Goal: Transaction & Acquisition: Purchase product/service

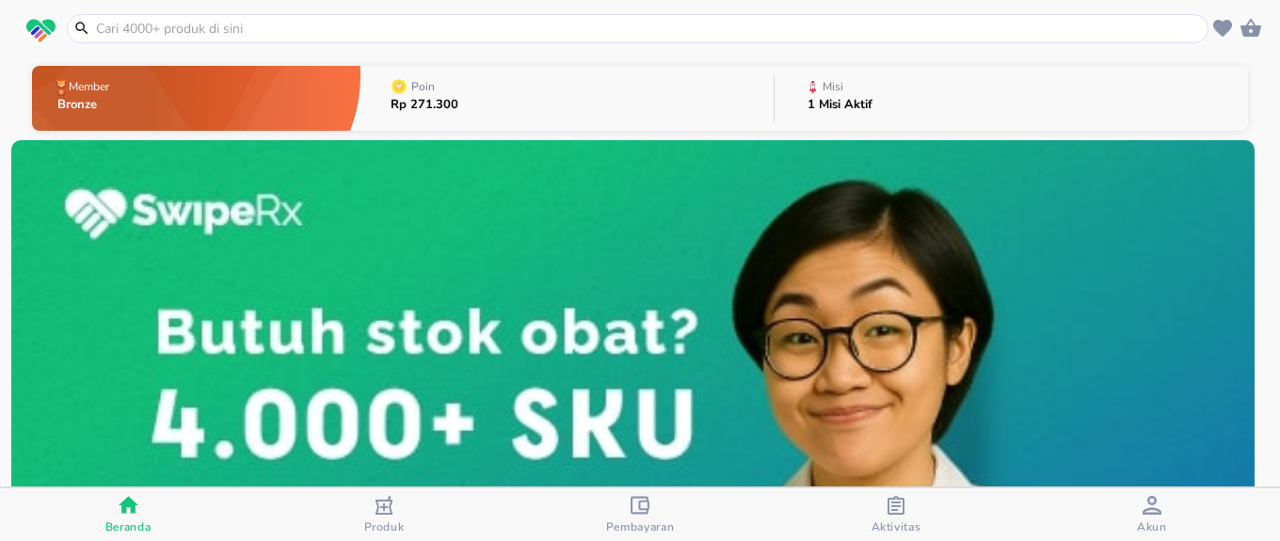
click at [1149, 513] on icon "button" at bounding box center [1152, 505] width 19 height 19
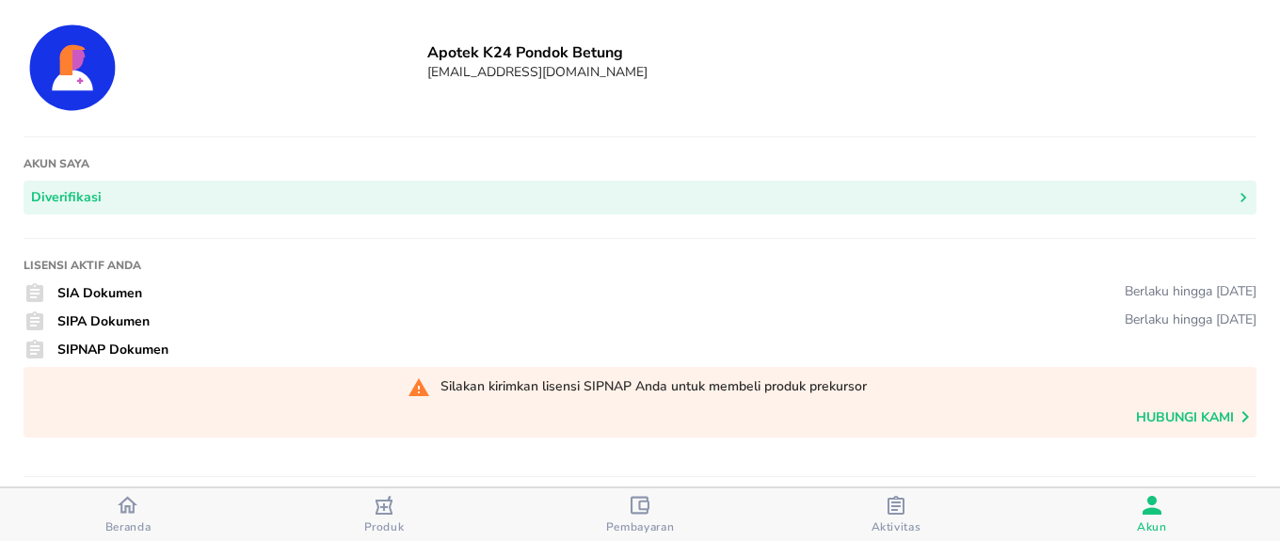
click at [140, 514] on div "Beranda" at bounding box center [128, 515] width 46 height 40
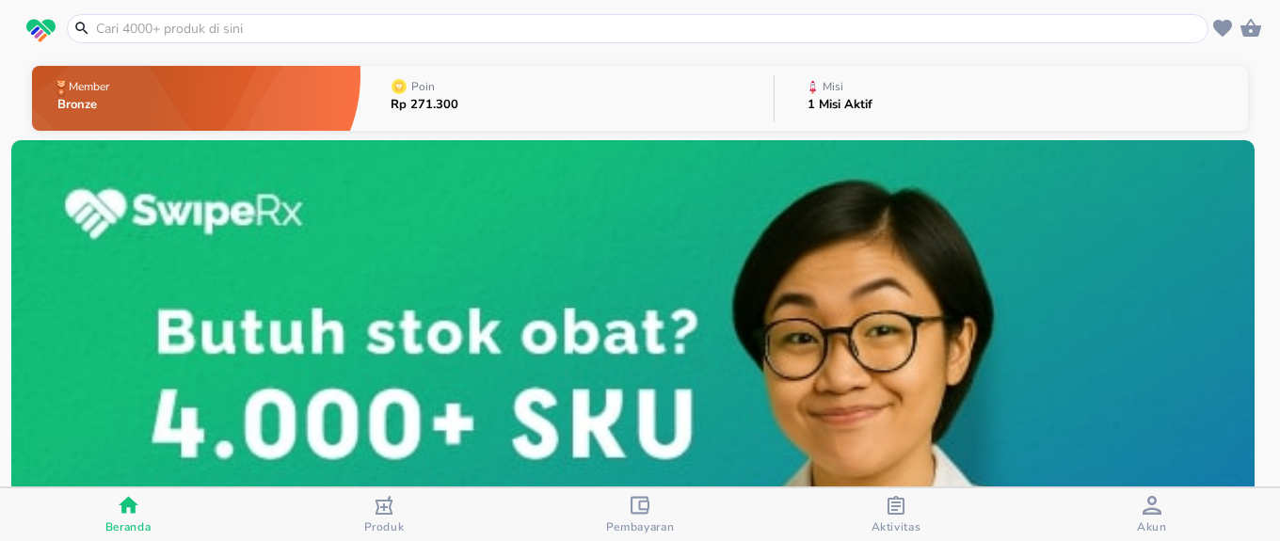
click at [245, 30] on input "text" at bounding box center [649, 29] width 1110 height 20
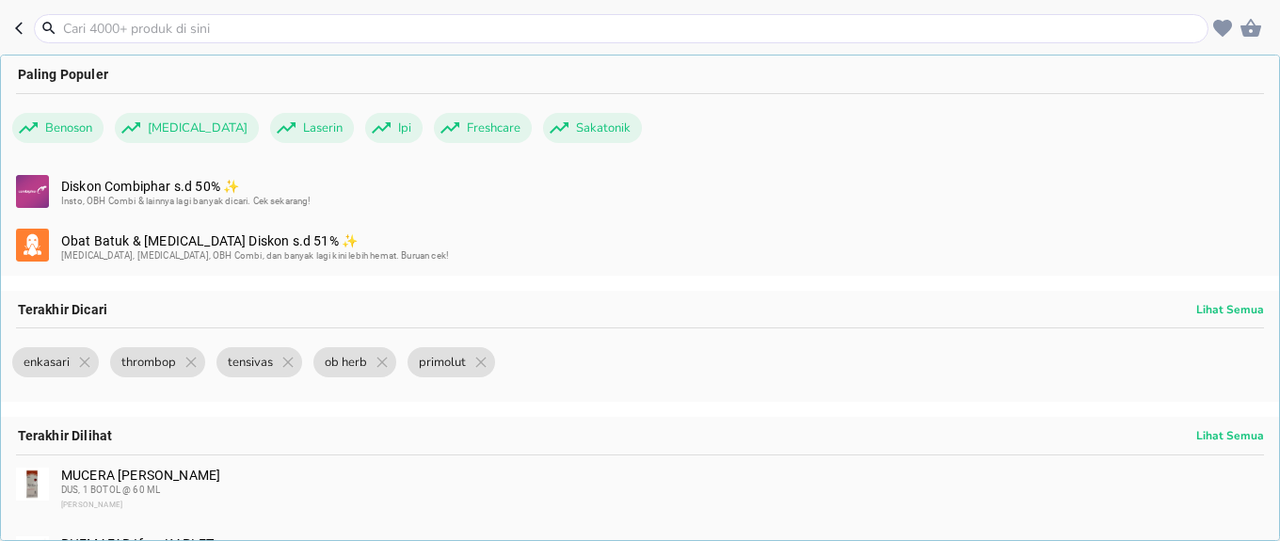
click at [167, 24] on input "text" at bounding box center [632, 29] width 1143 height 20
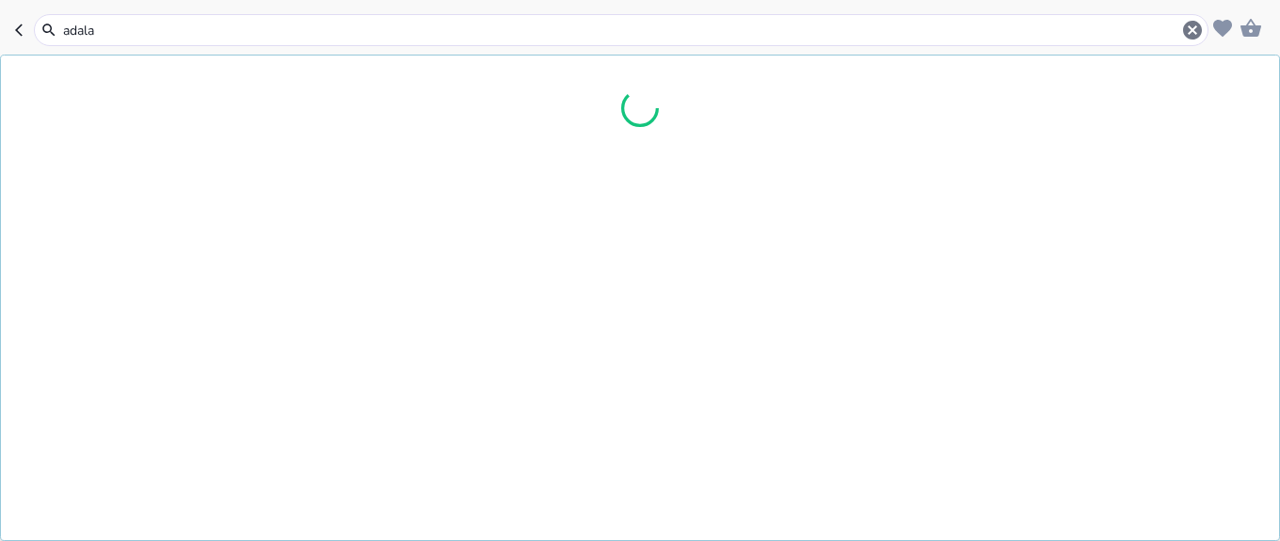
type input "[MEDICAL_DATA]"
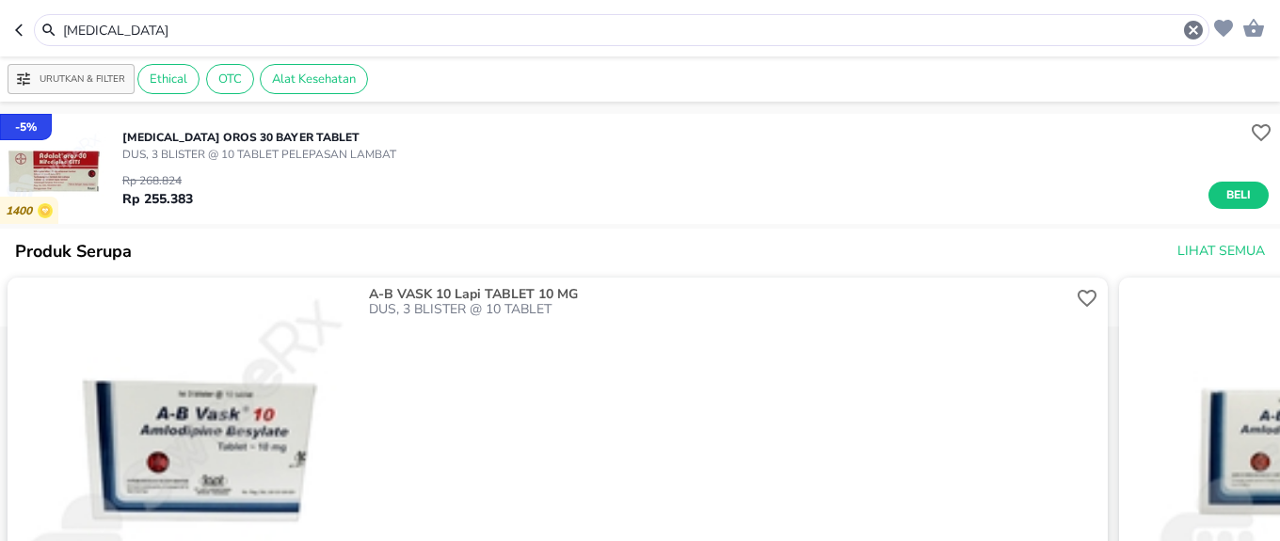
click at [368, 36] on input "[MEDICAL_DATA]" at bounding box center [621, 31] width 1121 height 20
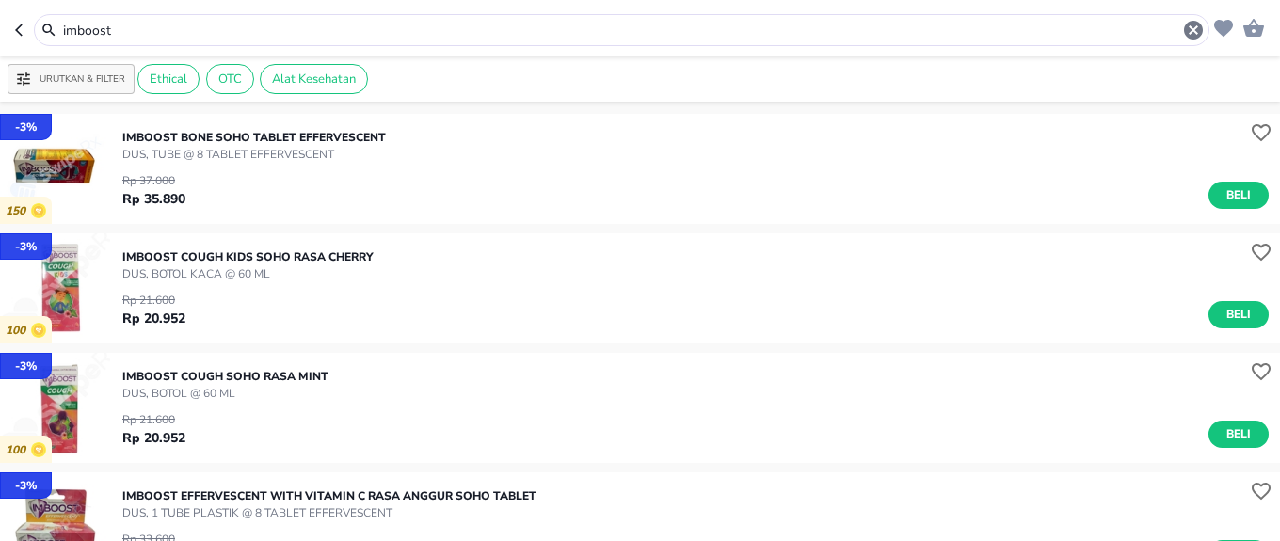
click at [368, 36] on input "imboost" at bounding box center [621, 31] width 1121 height 20
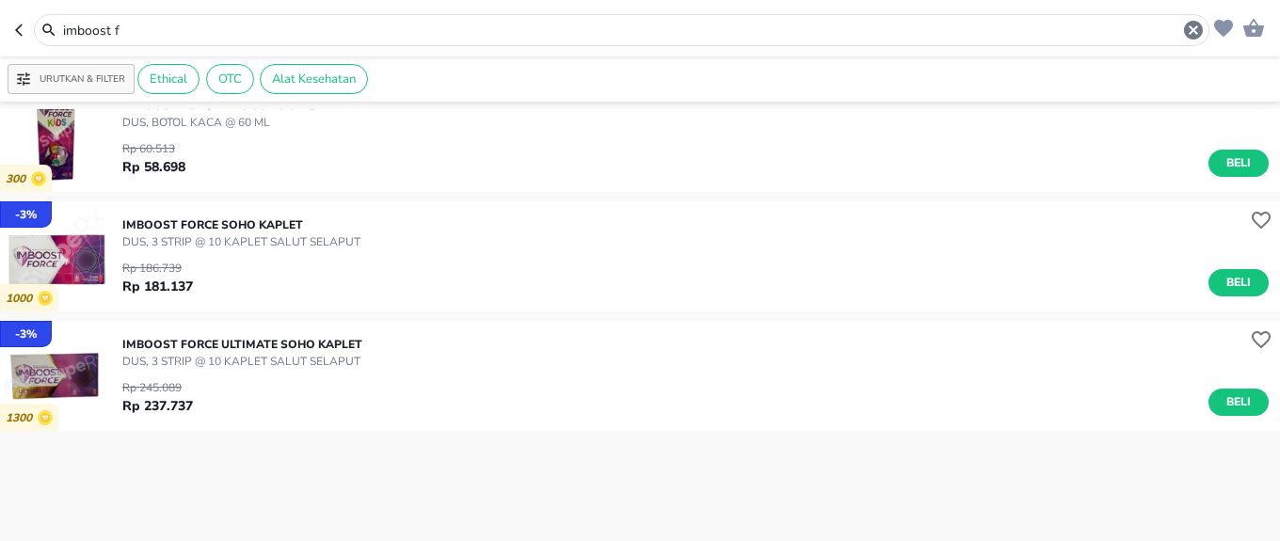
scroll to position [791, 0]
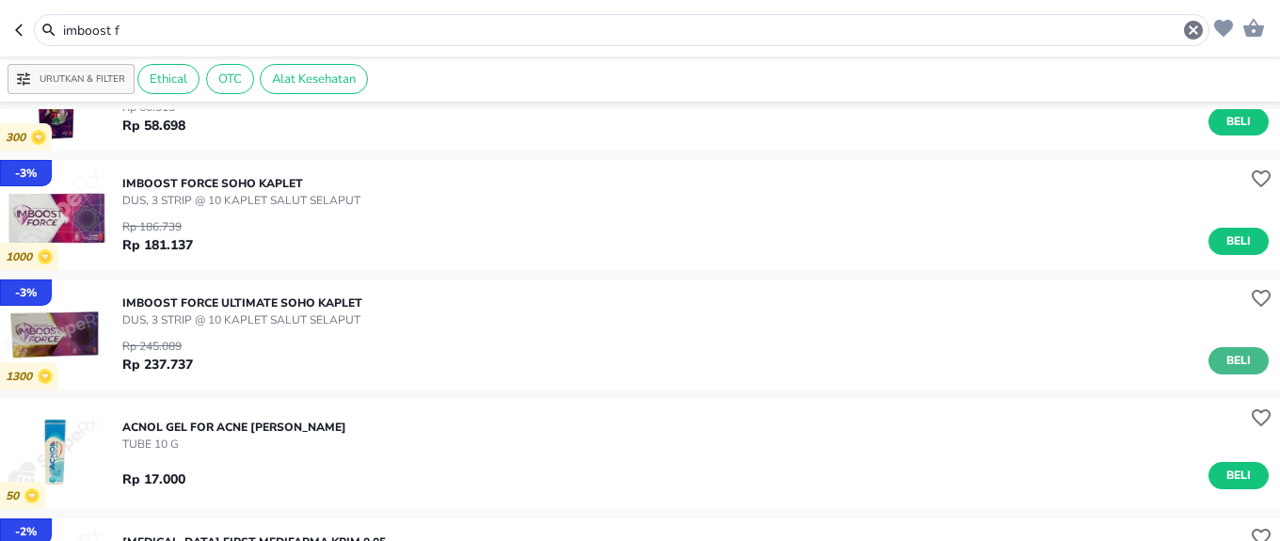
click at [1239, 366] on span "Beli" at bounding box center [1239, 361] width 32 height 20
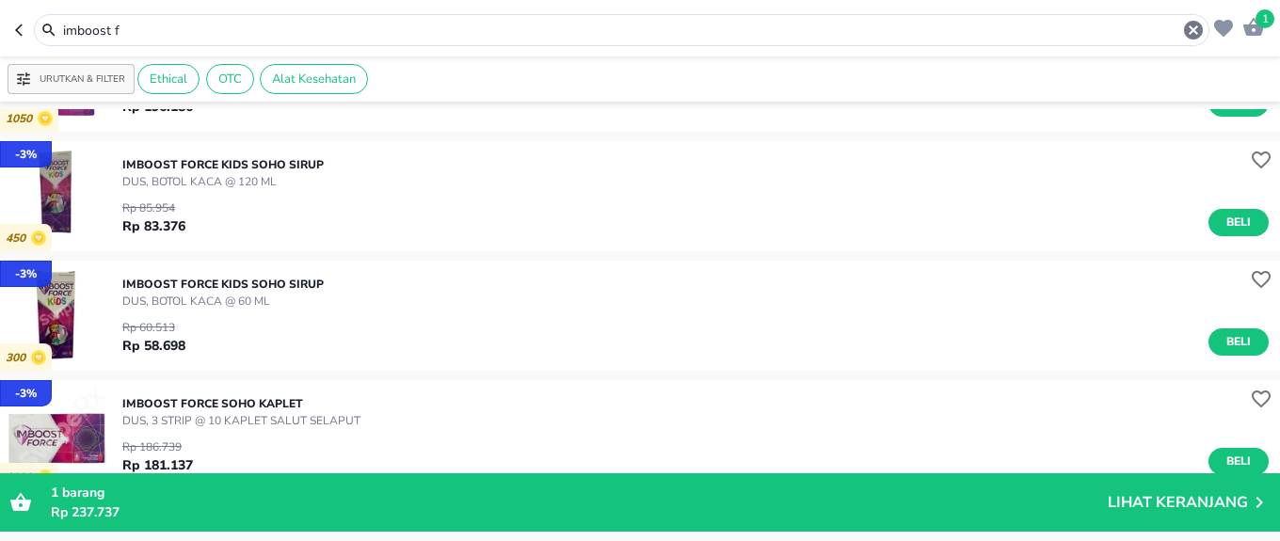
scroll to position [565, 0]
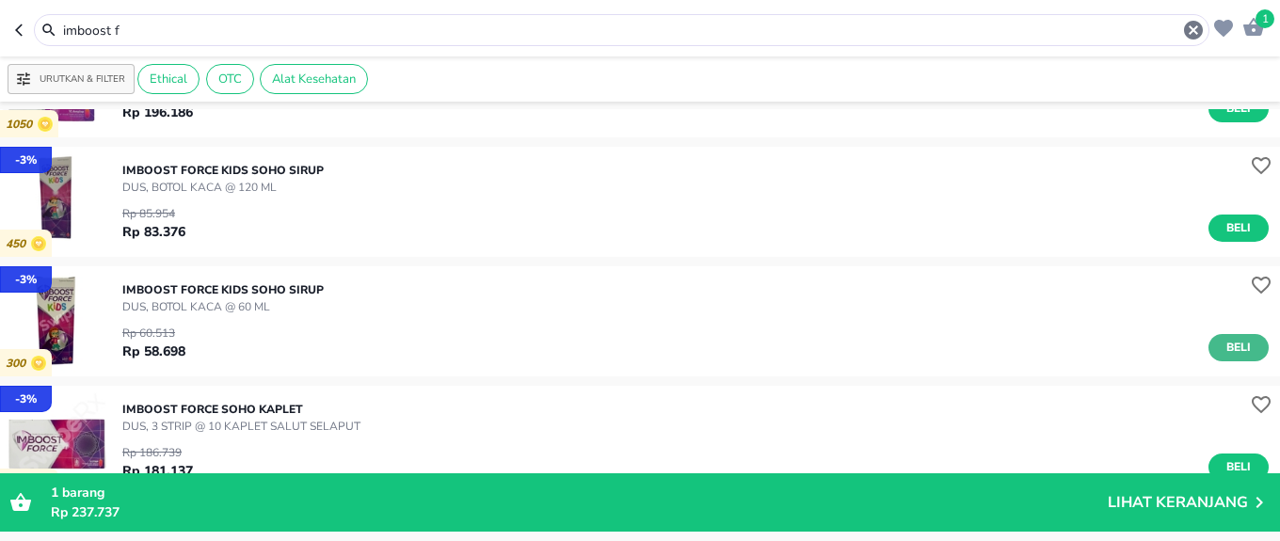
click at [1223, 356] on span "Beli" at bounding box center [1239, 348] width 32 height 20
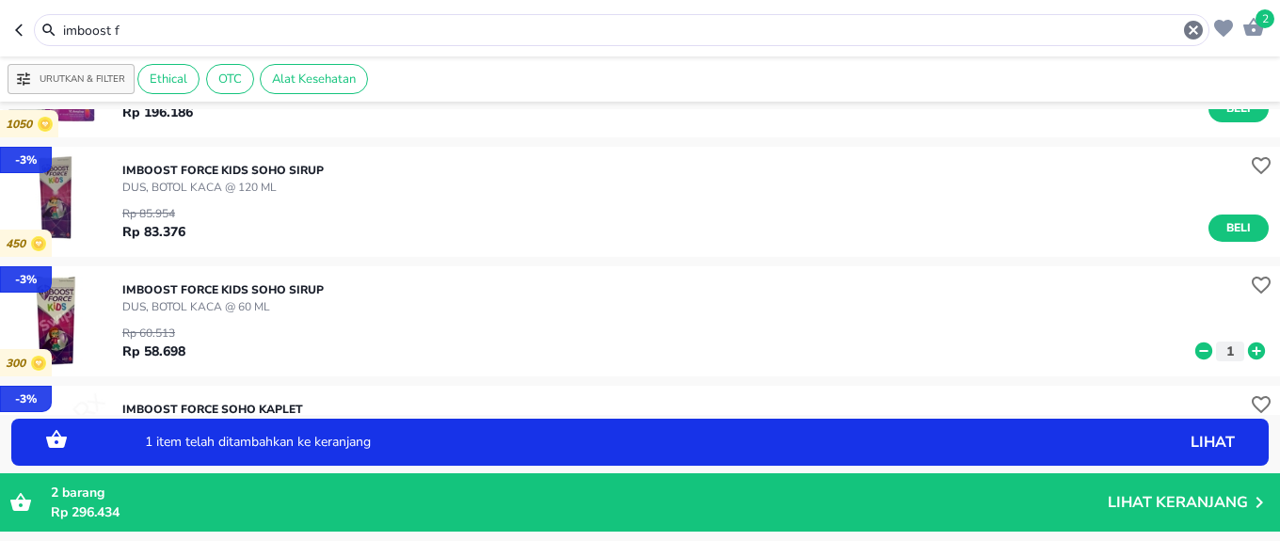
click at [1248, 350] on icon at bounding box center [1256, 351] width 17 height 17
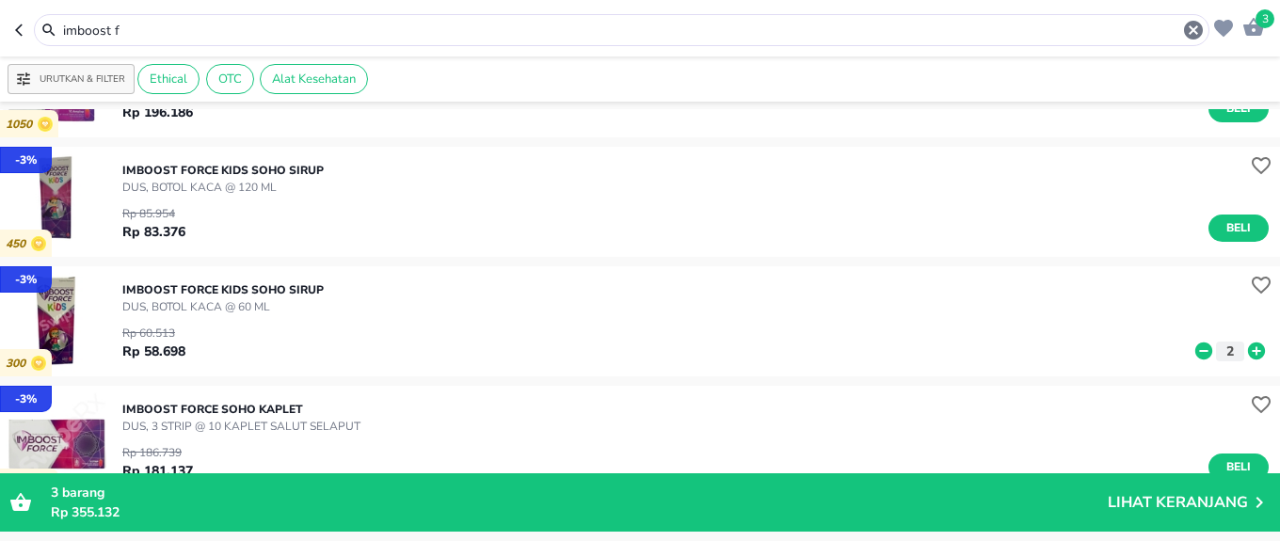
click at [361, 37] on input "imboost f" at bounding box center [621, 31] width 1121 height 20
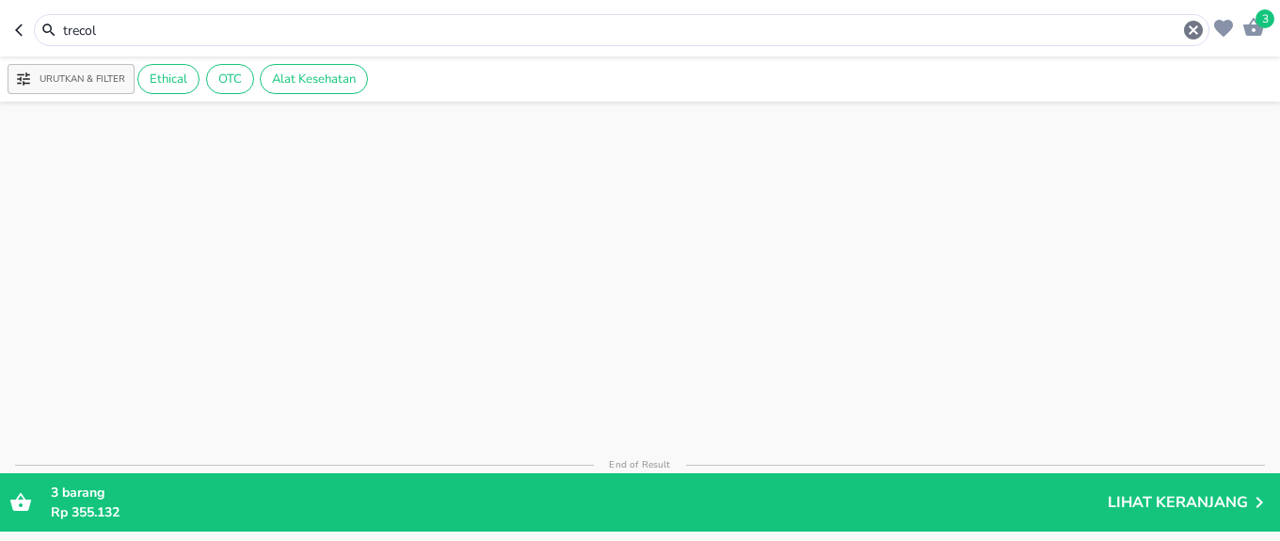
scroll to position [794, 0]
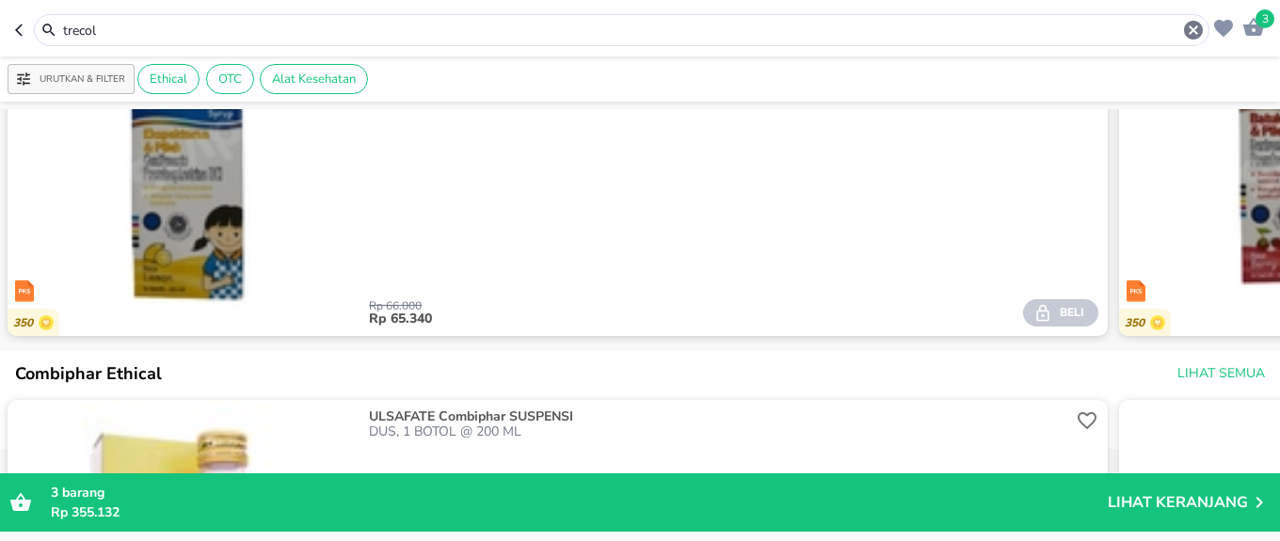
click at [361, 37] on input "trecol" at bounding box center [621, 31] width 1121 height 20
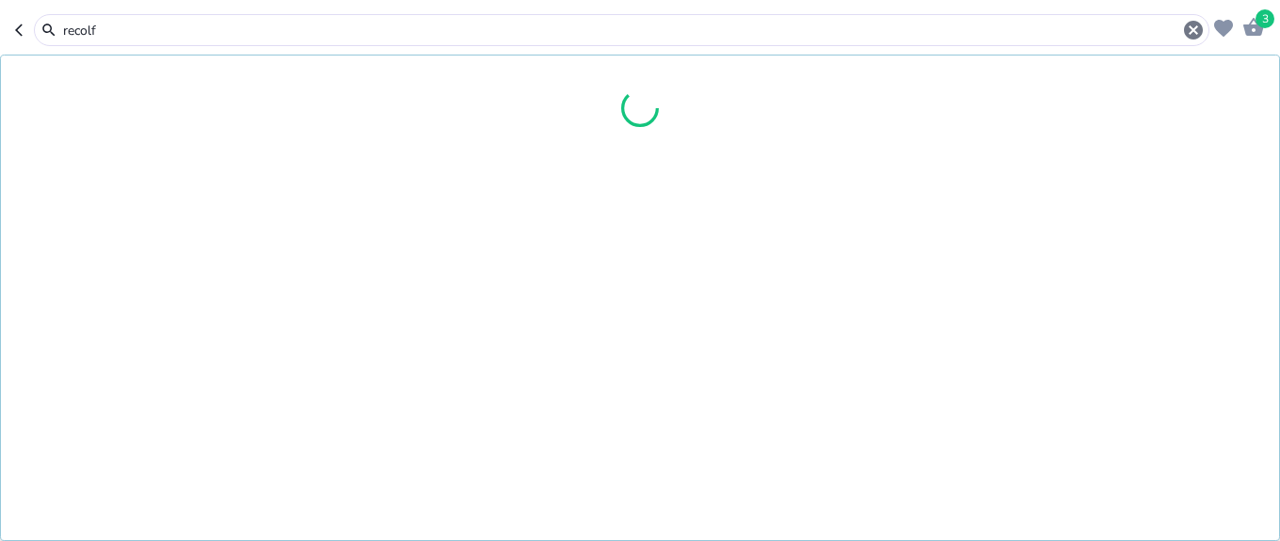
type input "recolf"
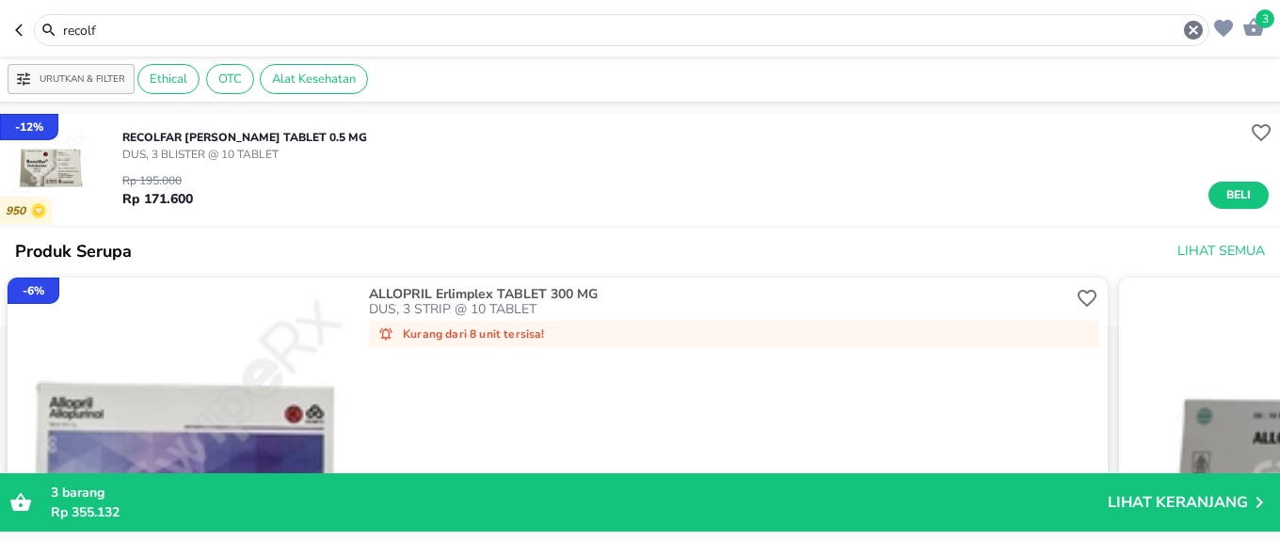
click at [278, 38] on input "recolf" at bounding box center [621, 31] width 1121 height 20
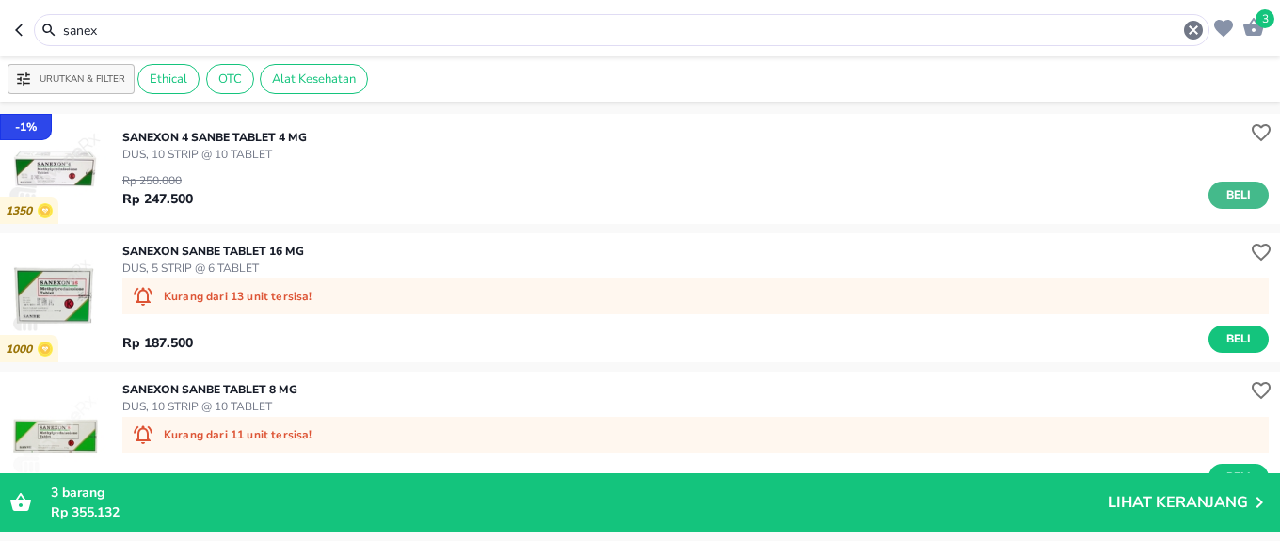
click at [1224, 200] on span "Beli" at bounding box center [1239, 195] width 32 height 20
click at [113, 38] on input "sanex" at bounding box center [621, 31] width 1121 height 20
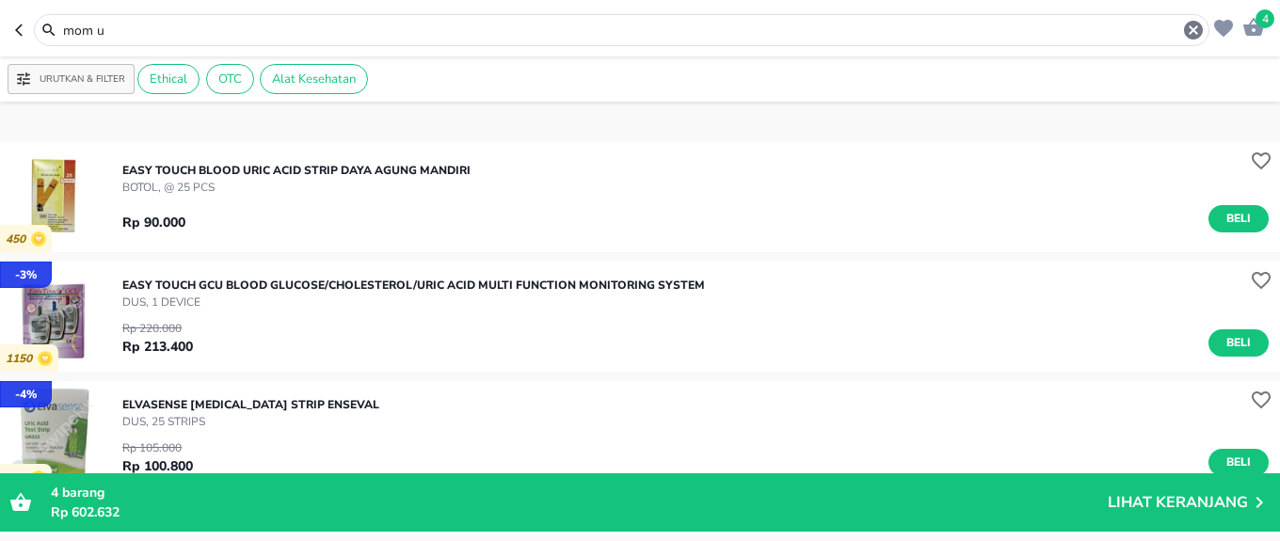
scroll to position [2033, 0]
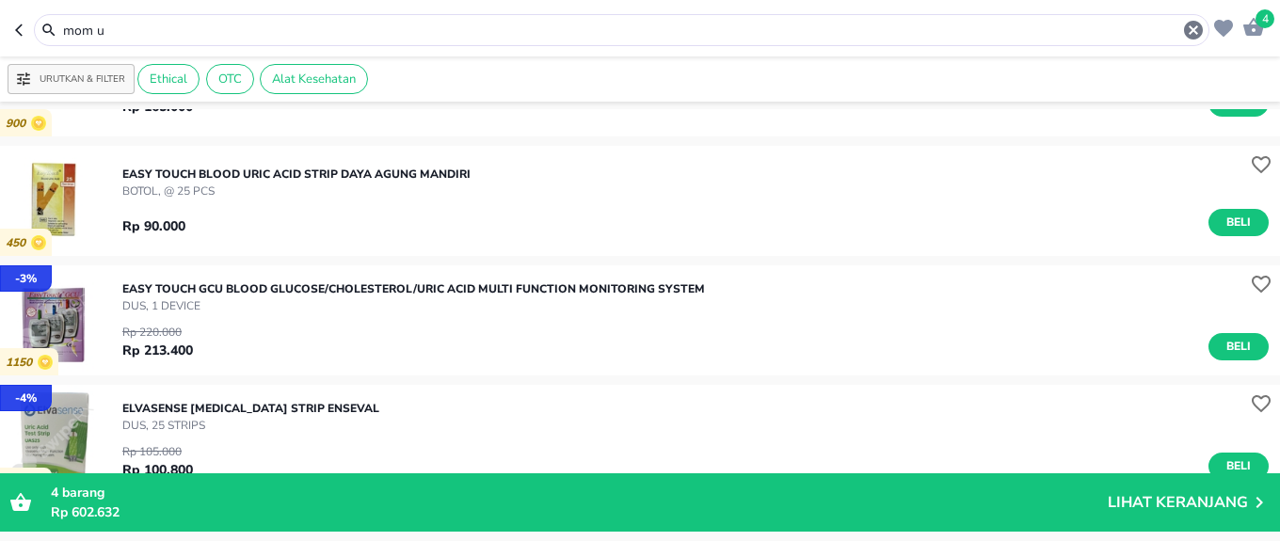
click at [288, 36] on input "mom u" at bounding box center [621, 31] width 1121 height 20
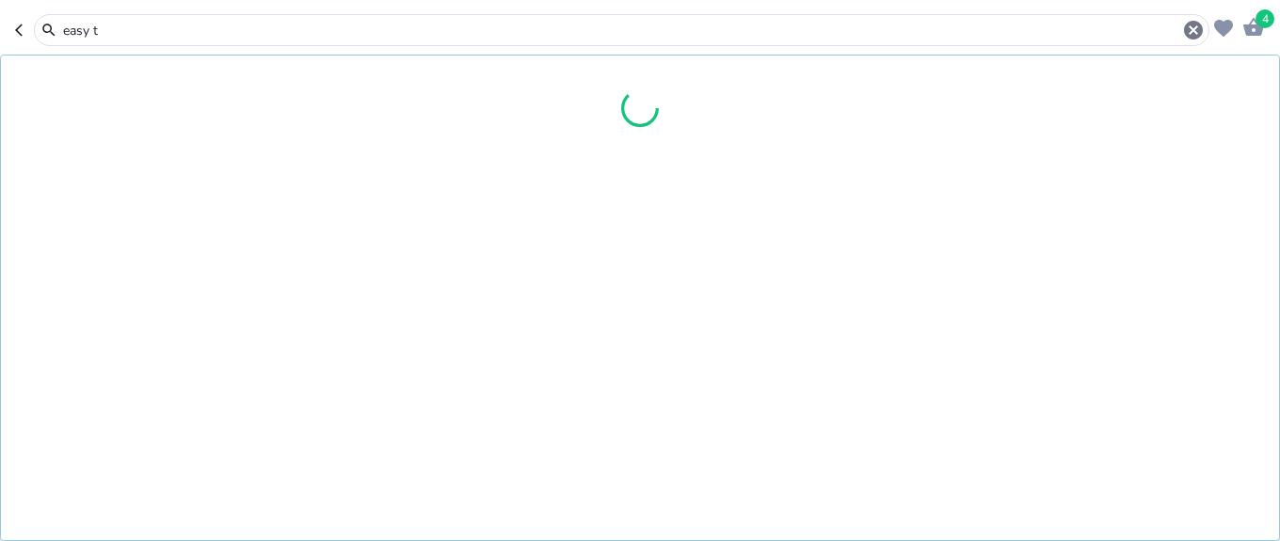
type input "easy t"
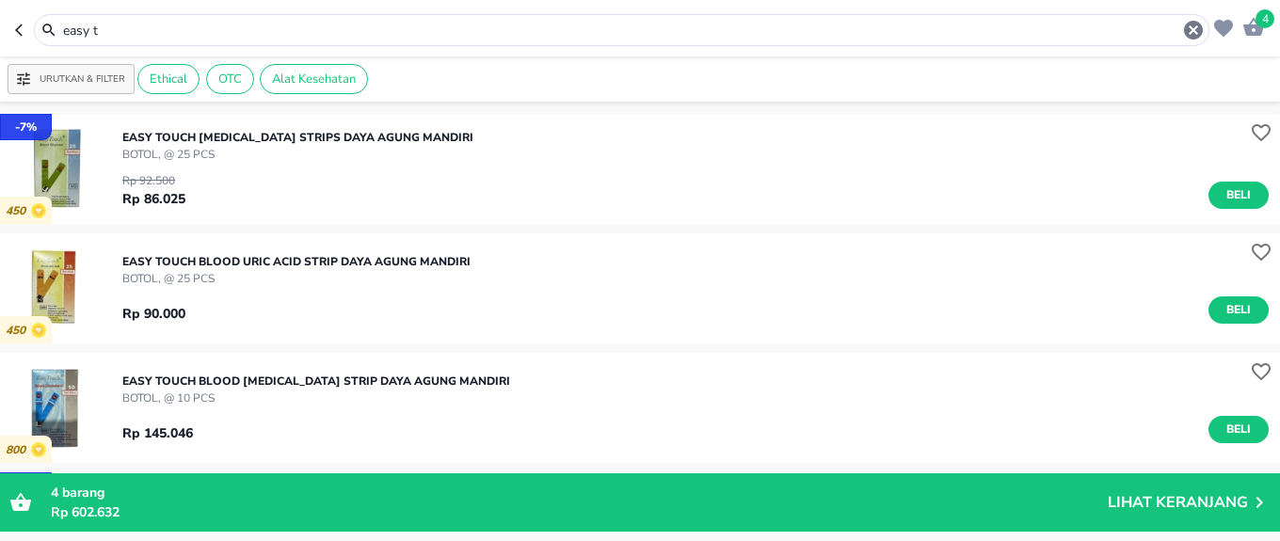
scroll to position [113, 0]
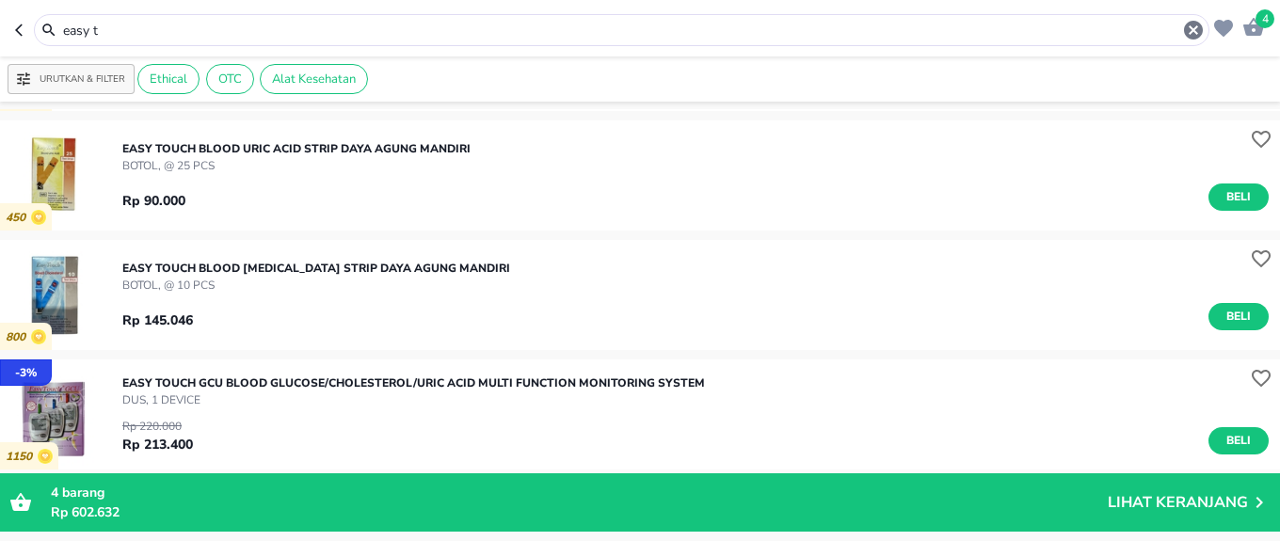
click at [978, 496] on p "4 barang" at bounding box center [579, 493] width 1057 height 20
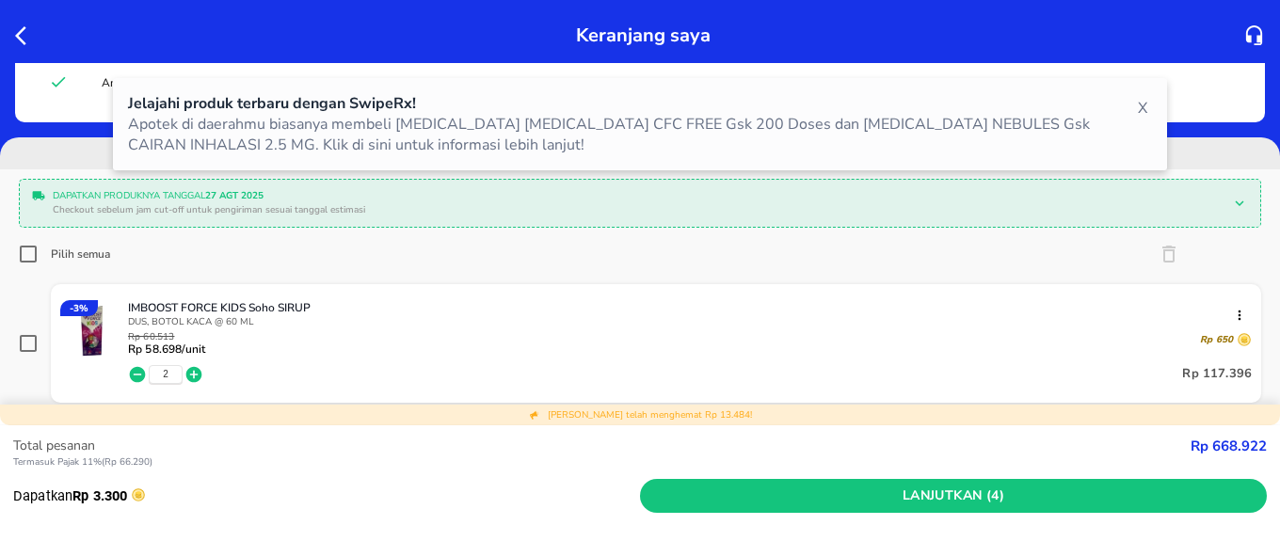
scroll to position [113, 0]
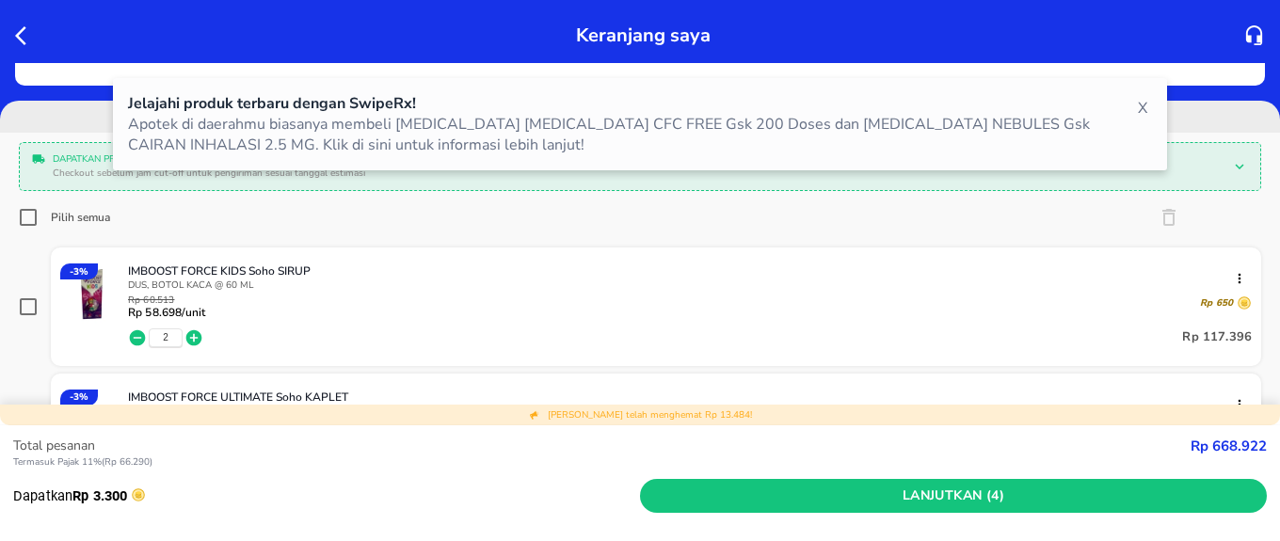
click at [35, 221] on input "Pilih semua" at bounding box center [28, 217] width 19 height 19
checkbox input "true"
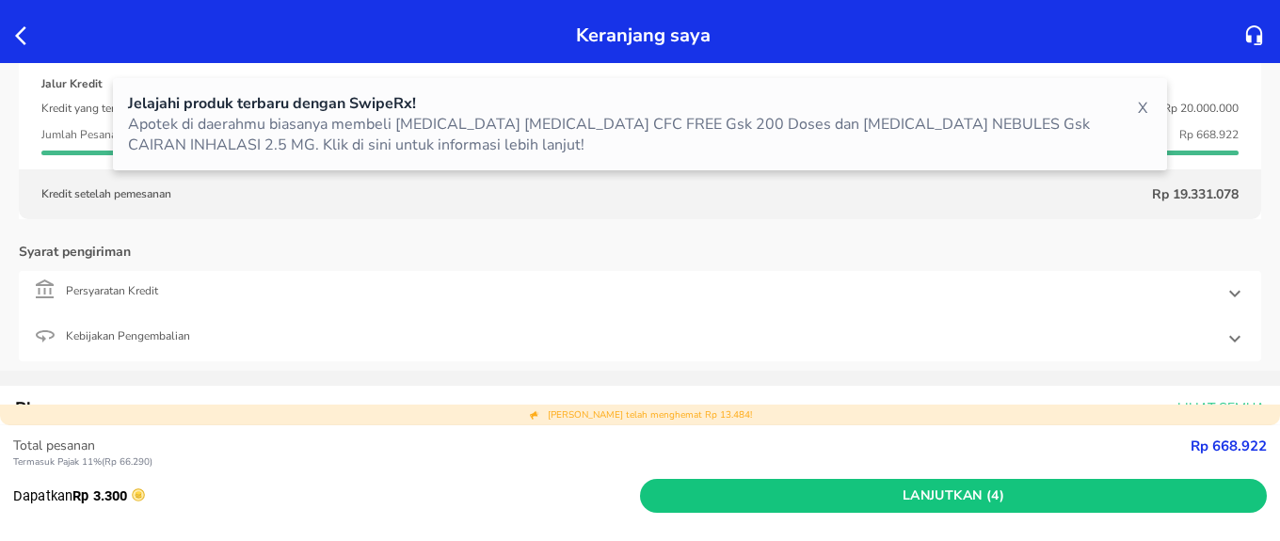
scroll to position [791, 0]
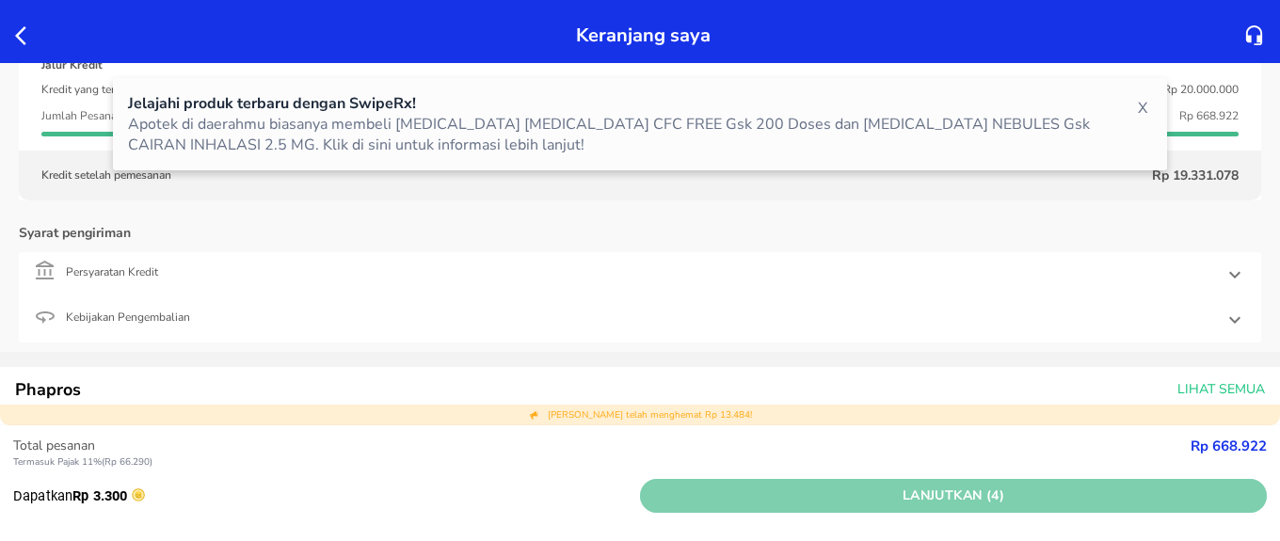
click at [1001, 491] on span "Lanjutkan (4)" at bounding box center [954, 497] width 612 height 24
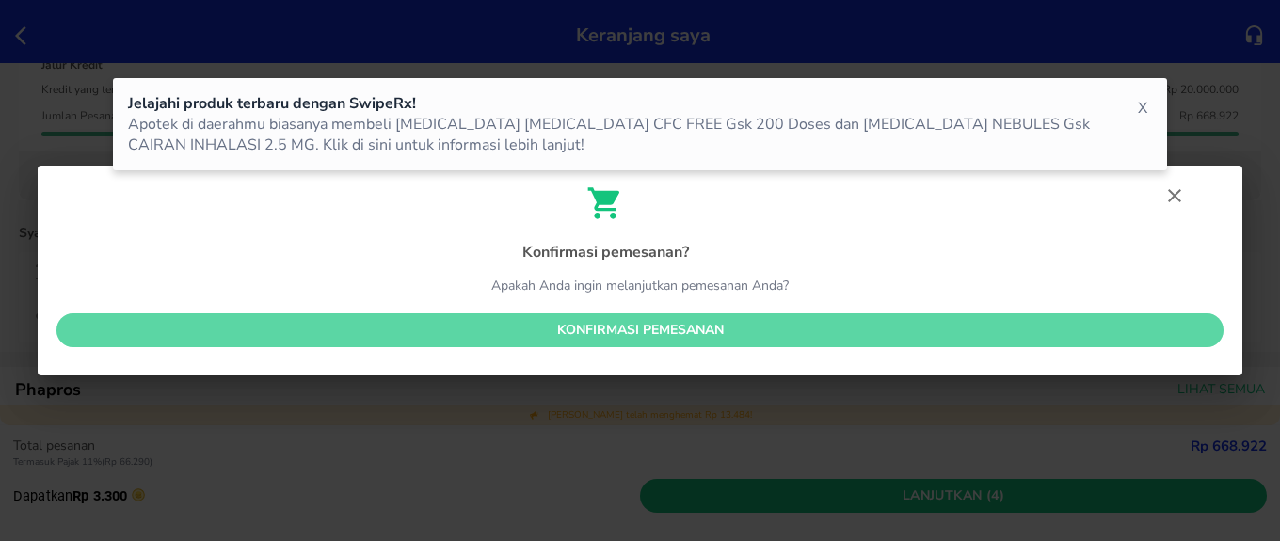
click at [762, 327] on span "Konfirmasi pemesanan" at bounding box center [640, 331] width 1137 height 24
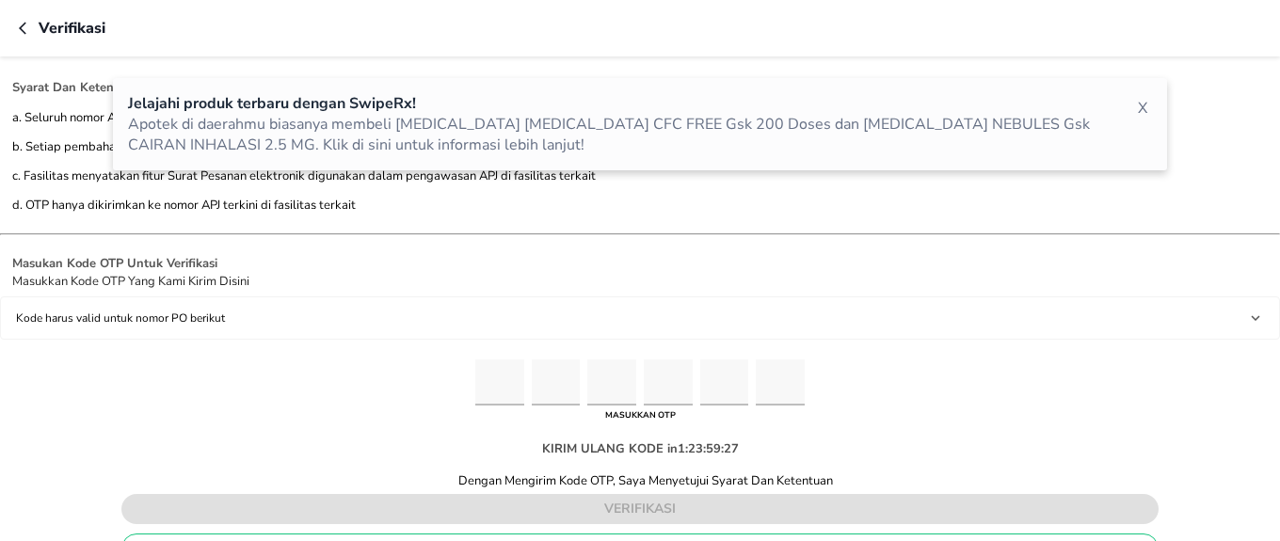
click at [507, 383] on input "Please enter OTP character 1" at bounding box center [499, 383] width 49 height 46
type input "9"
type input "2"
type input "8"
type input "9"
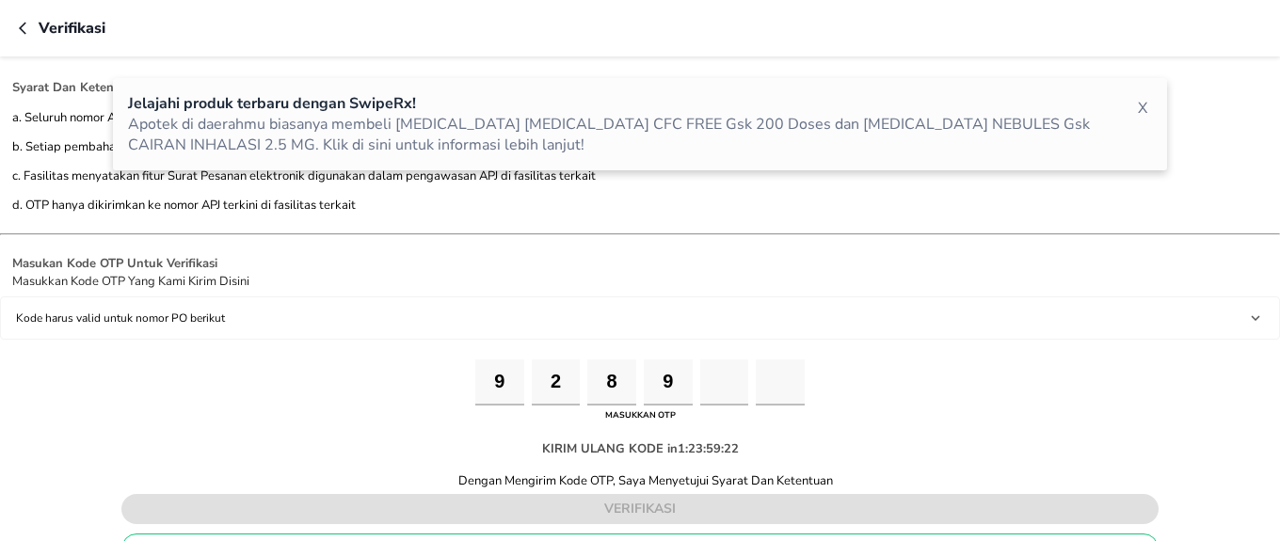
type input "4"
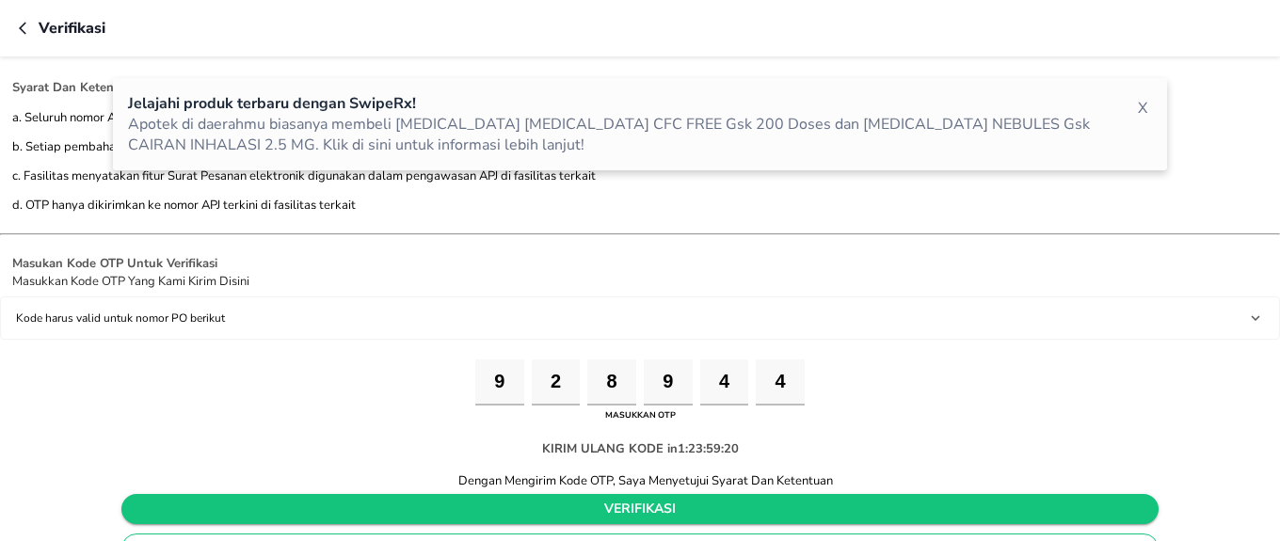
type input "4"
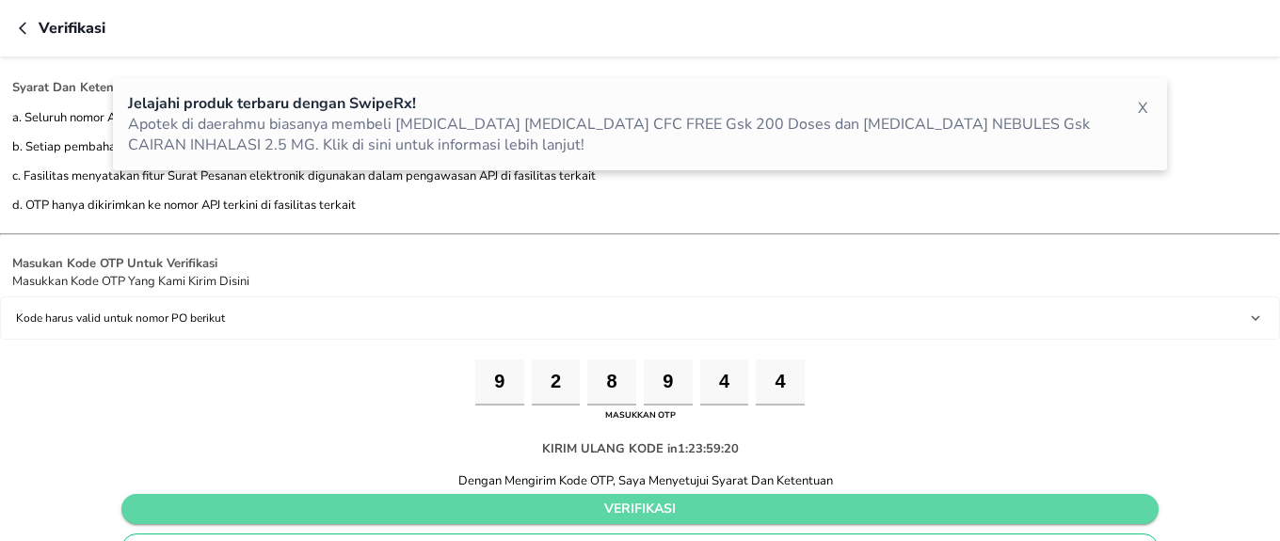
click at [699, 505] on span "verifikasi" at bounding box center [639, 510] width 1007 height 24
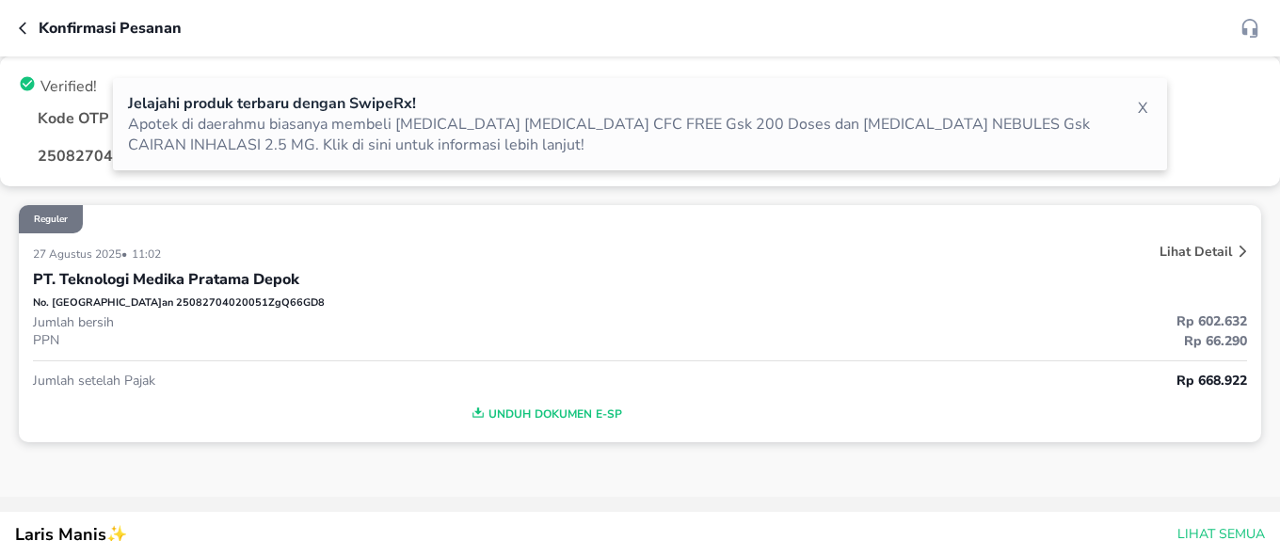
click at [583, 421] on span "Unduh Dokumen e-SP" at bounding box center [544, 414] width 1009 height 24
